Goal: Information Seeking & Learning: Find specific fact

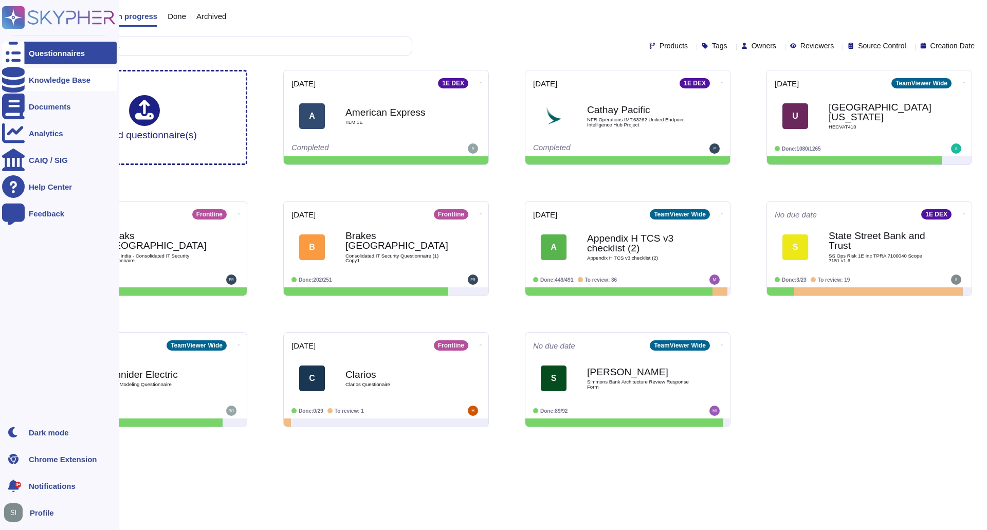
click at [38, 88] on div "Knowledge Base" at bounding box center [59, 79] width 115 height 23
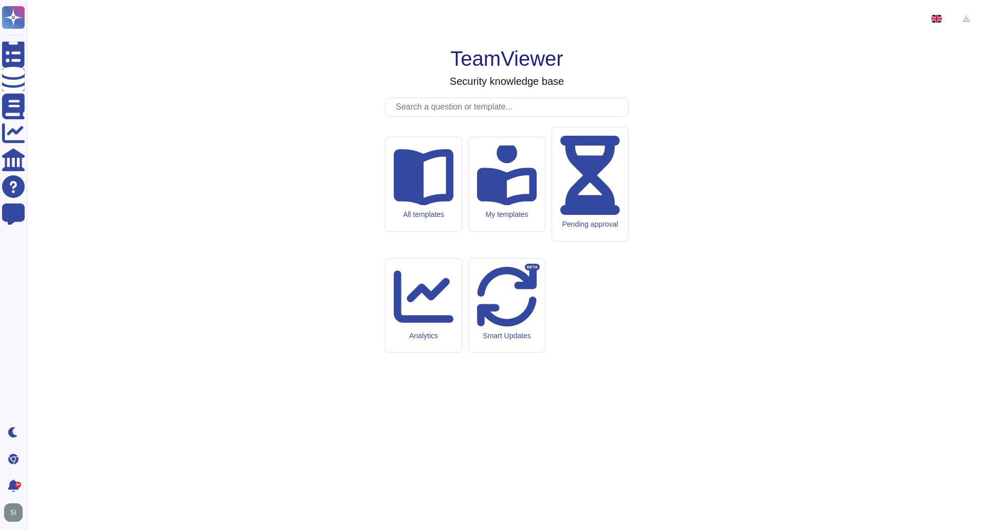
click at [443, 116] on input "text" at bounding box center [508, 107] width 237 height 18
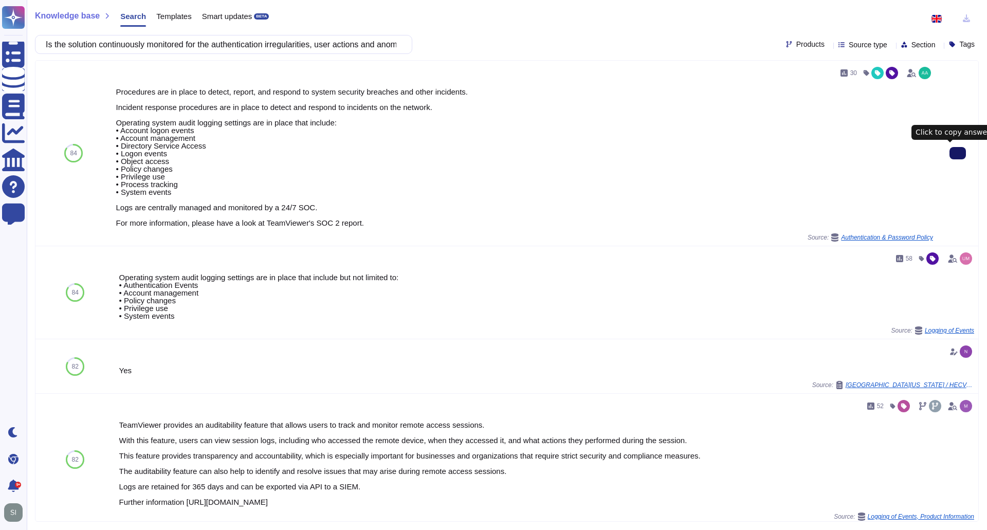
click at [956, 156] on button at bounding box center [957, 153] width 16 height 12
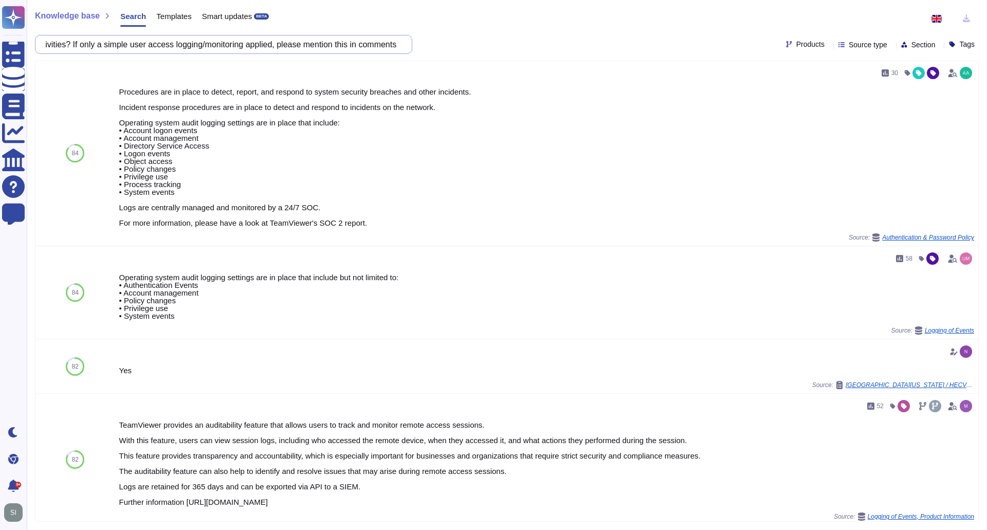
drag, startPoint x: 54, startPoint y: 45, endPoint x: 675, endPoint y: 45, distance: 620.2
click at [675, 45] on div "Is the solution continuously monitored for the authentication irregularities, u…" at bounding box center [506, 44] width 943 height 19
paste input "re a machine-to-machine communication?"
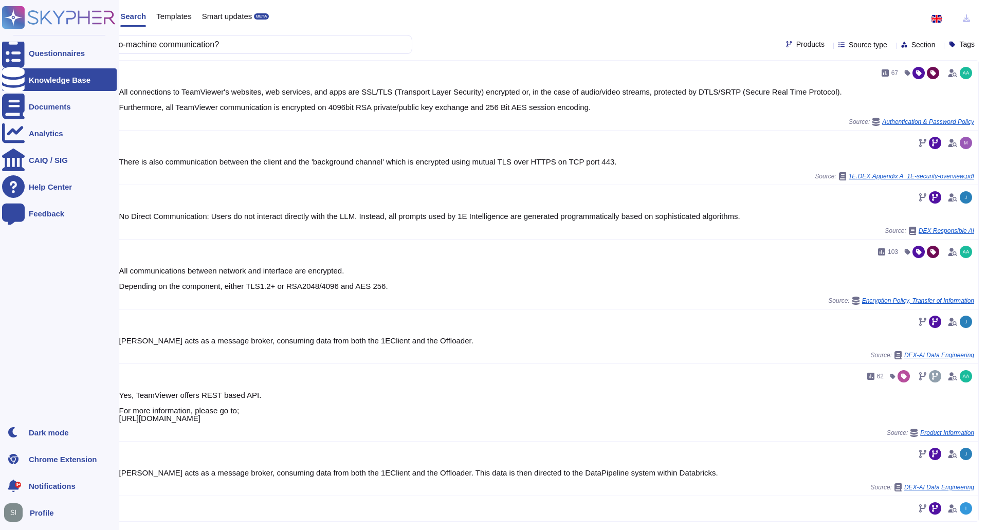
type input "Is there a machine-to-machine communication?"
